Goal: Navigation & Orientation: Find specific page/section

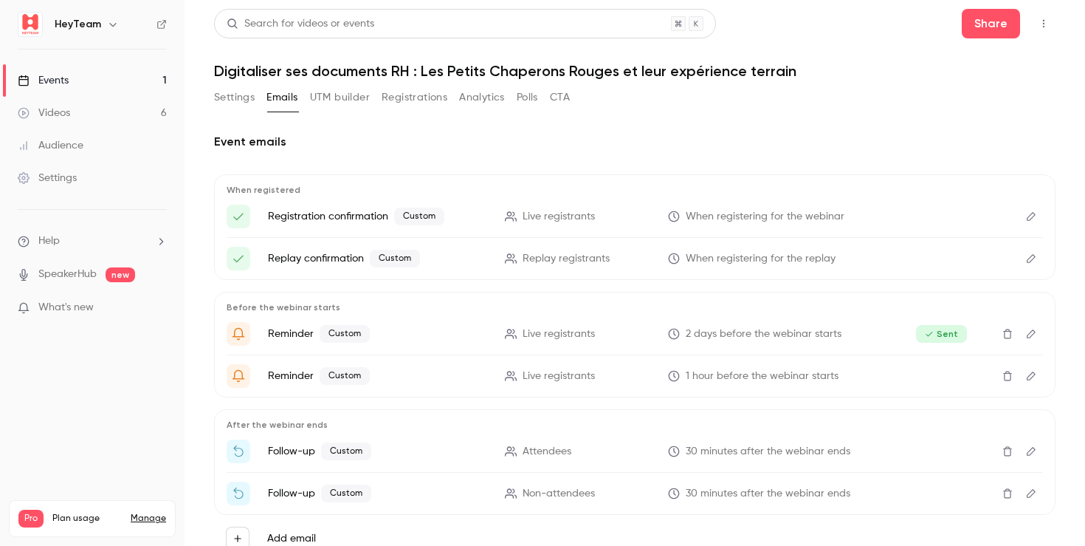
click at [241, 95] on button "Settings" at bounding box center [234, 98] width 41 height 24
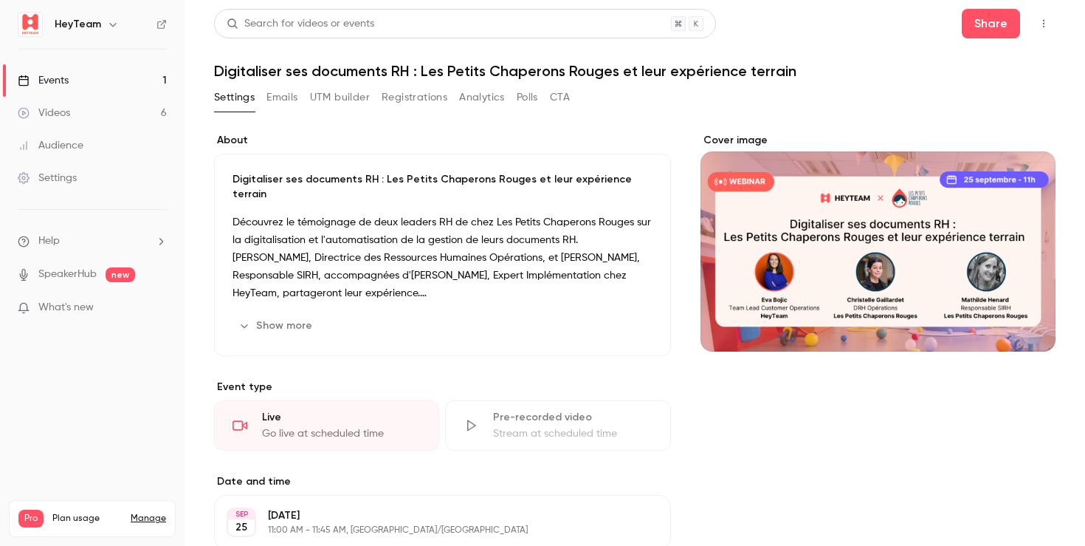
click at [95, 77] on link "Events 1" at bounding box center [92, 80] width 185 height 32
